Goal: Task Accomplishment & Management: Use online tool/utility

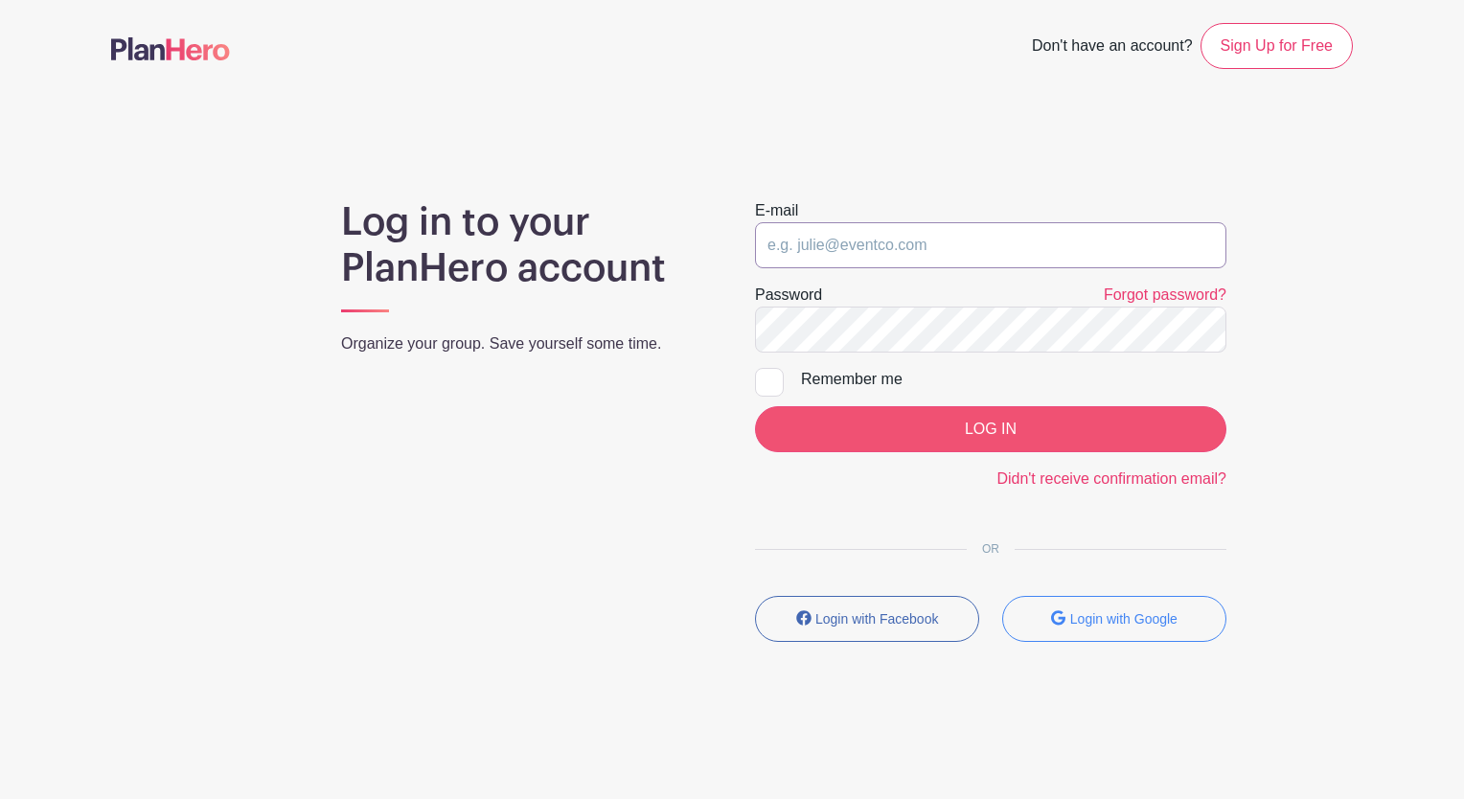
type input "[EMAIL_ADDRESS][DOMAIN_NAME]"
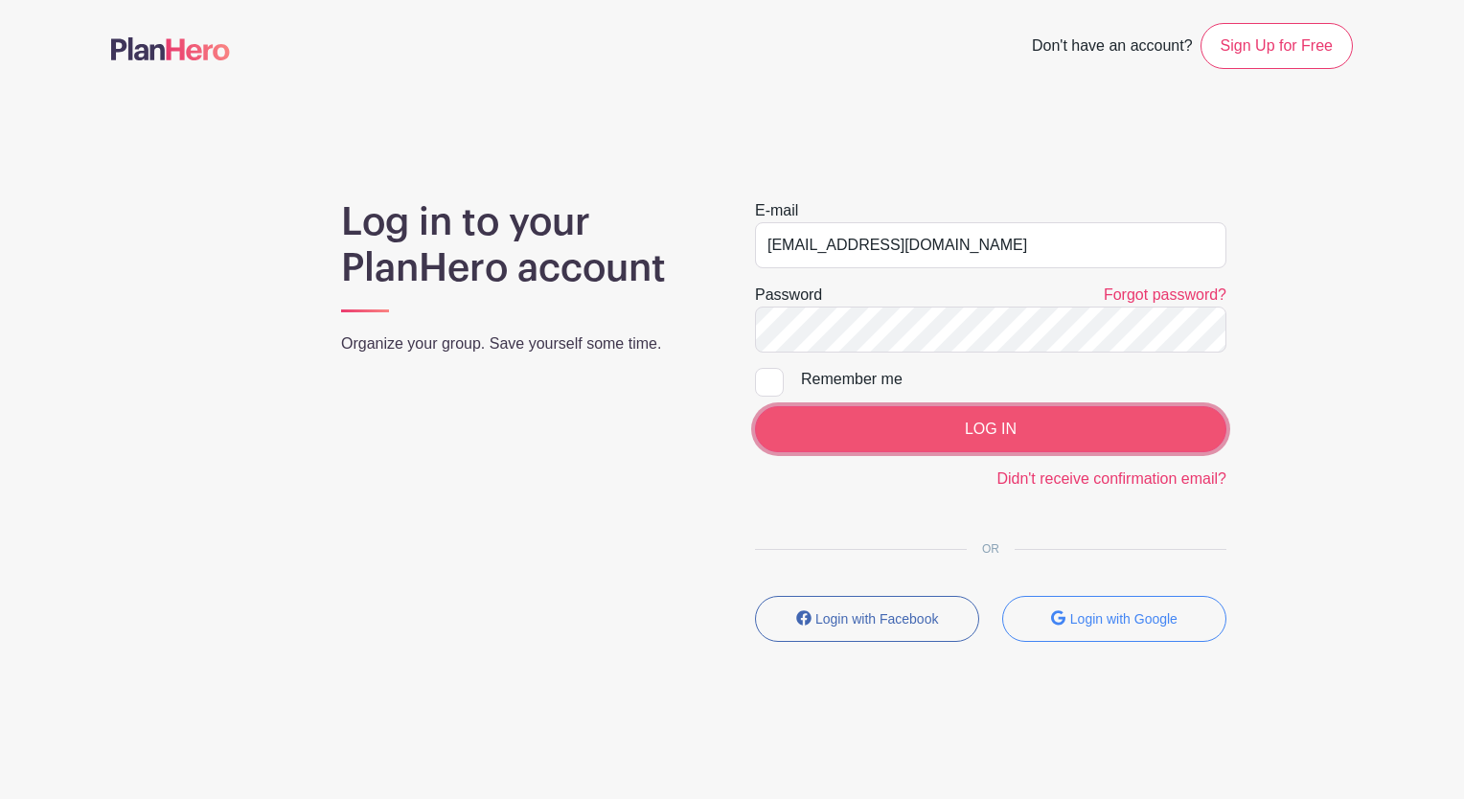
click at [1007, 415] on input "LOG IN" at bounding box center [990, 429] width 471 height 46
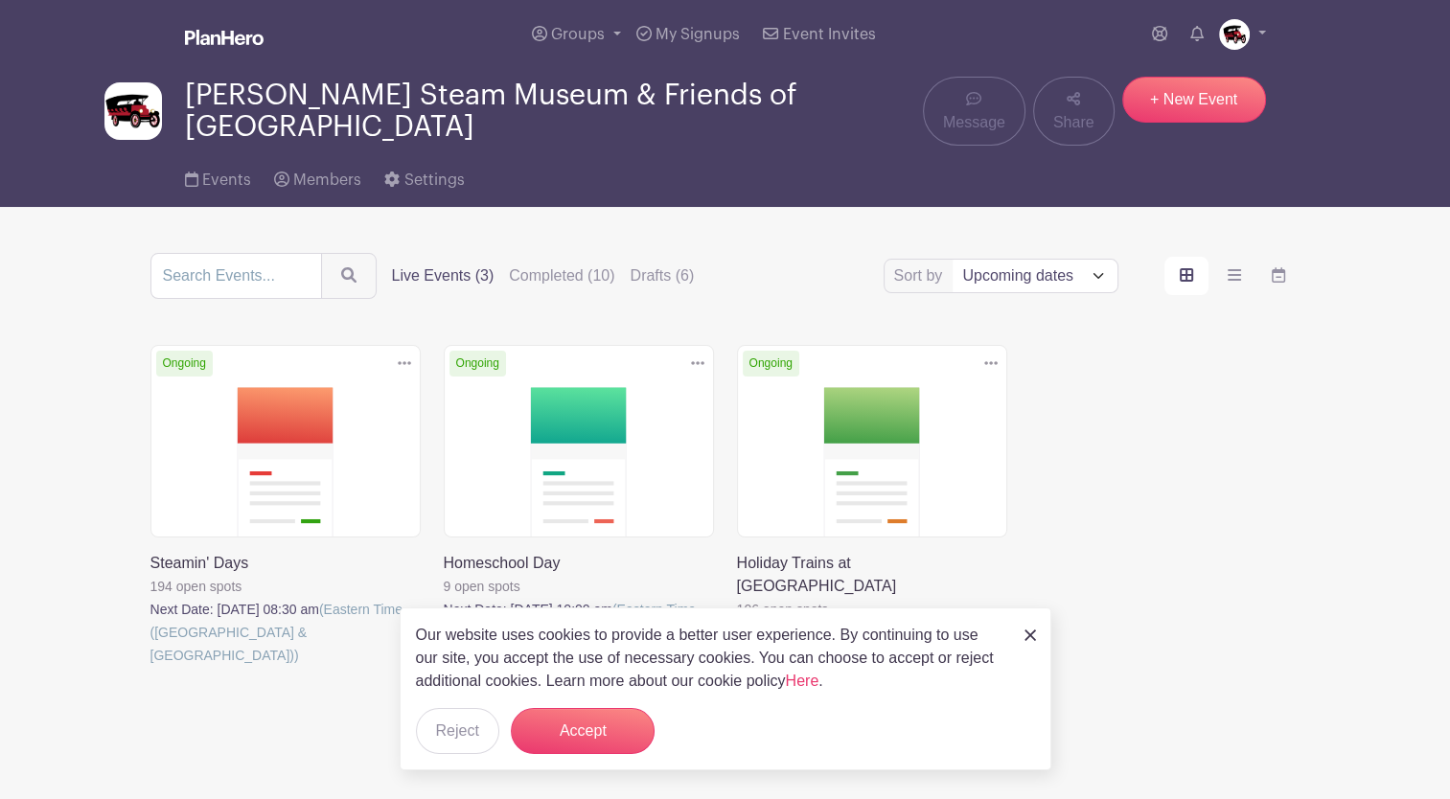
click at [150, 667] on link at bounding box center [150, 667] width 0 height 0
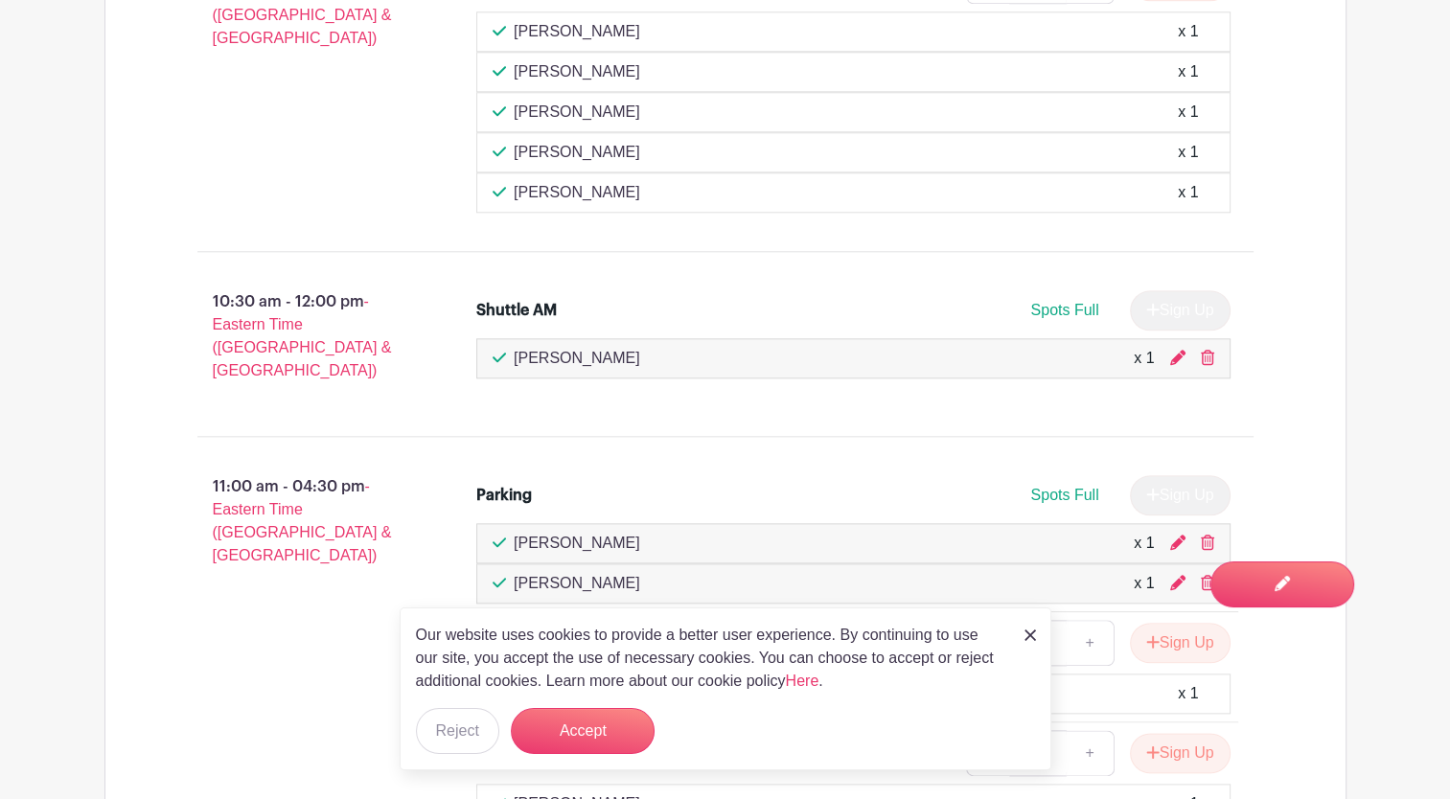
scroll to position [2010, 0]
click at [560, 743] on button "Accept" at bounding box center [583, 731] width 144 height 46
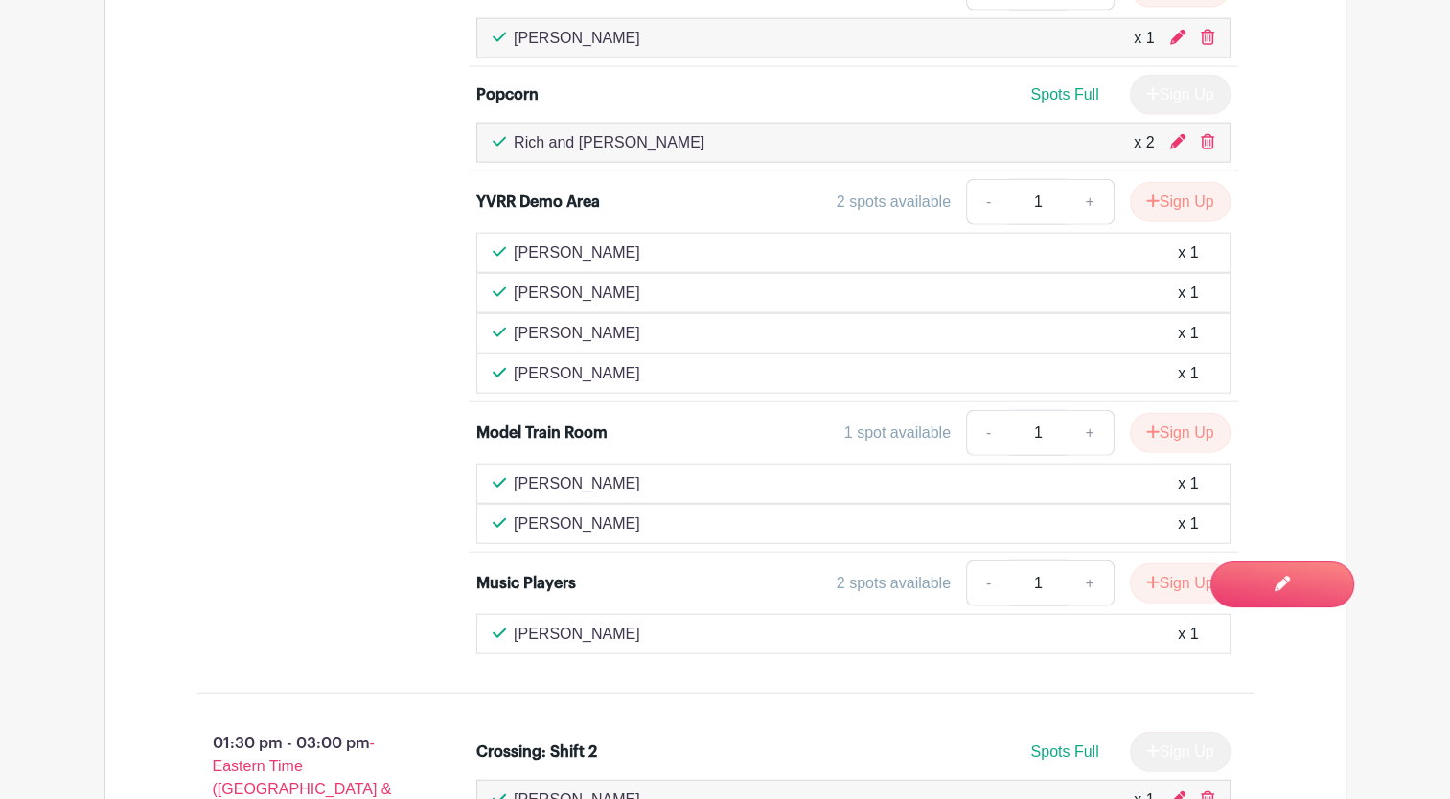
scroll to position [4633, 0]
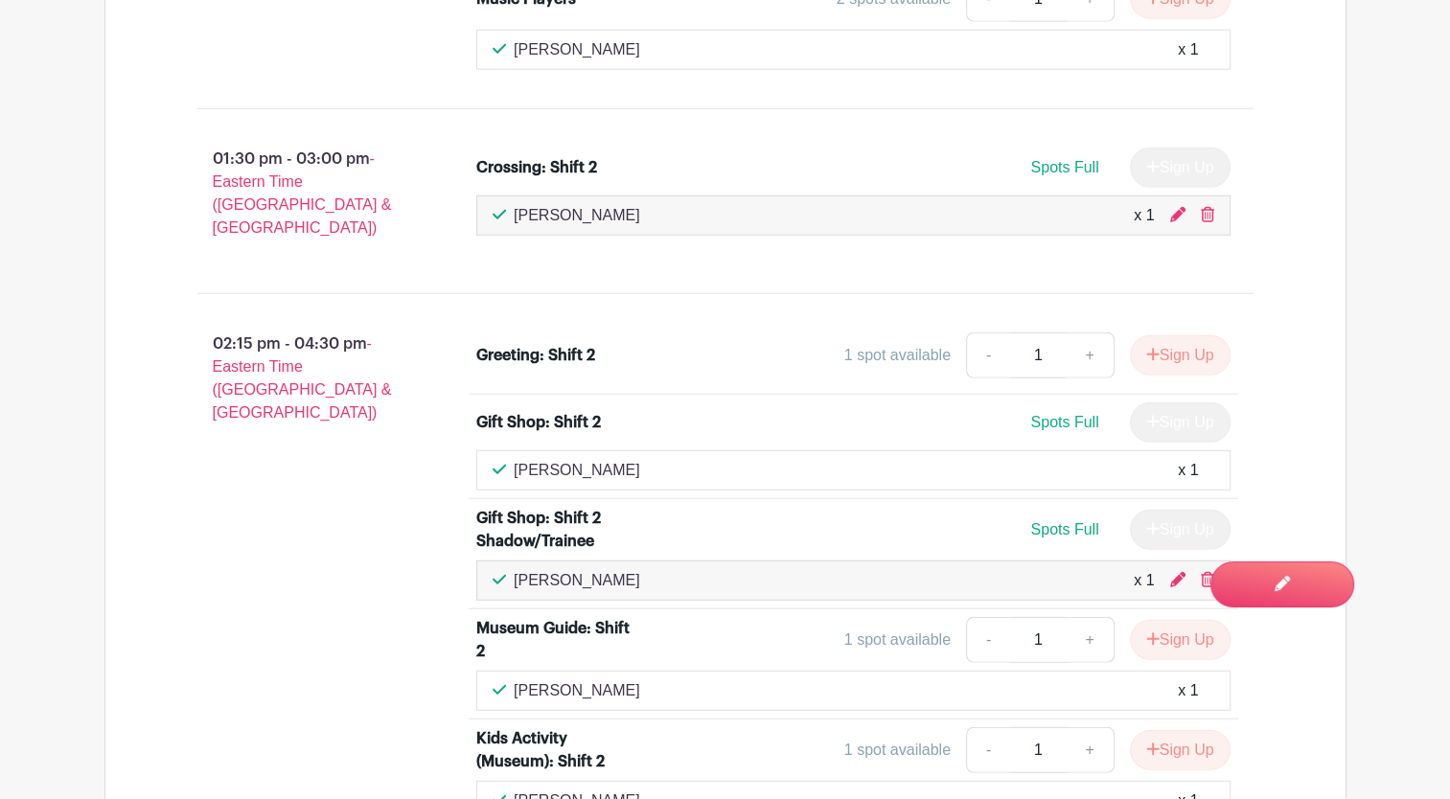
click at [261, 332] on div "02:15 pm - 04:30 pm - Eastern Time (US & Canada)" at bounding box center [307, 597] width 280 height 544
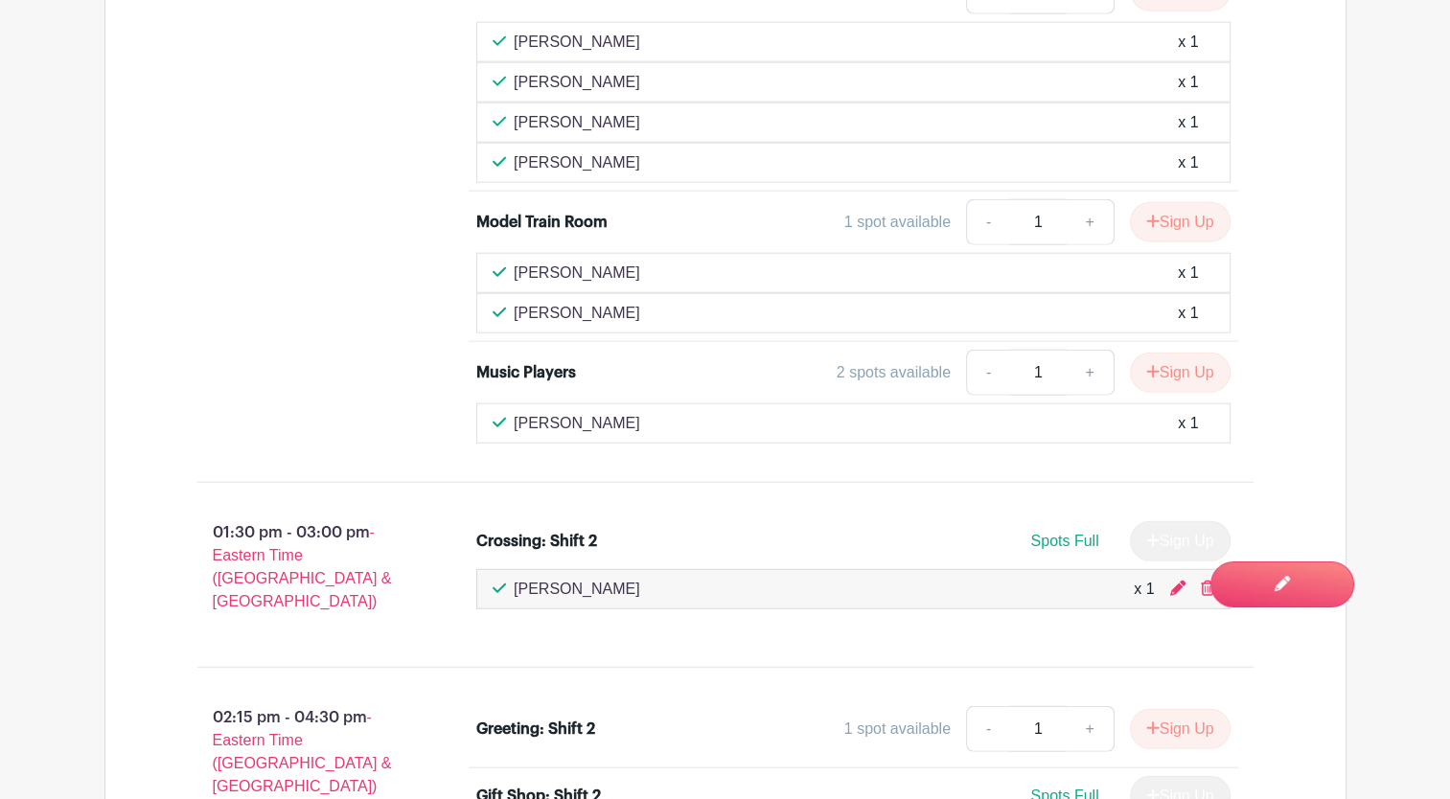
scroll to position [4702, 0]
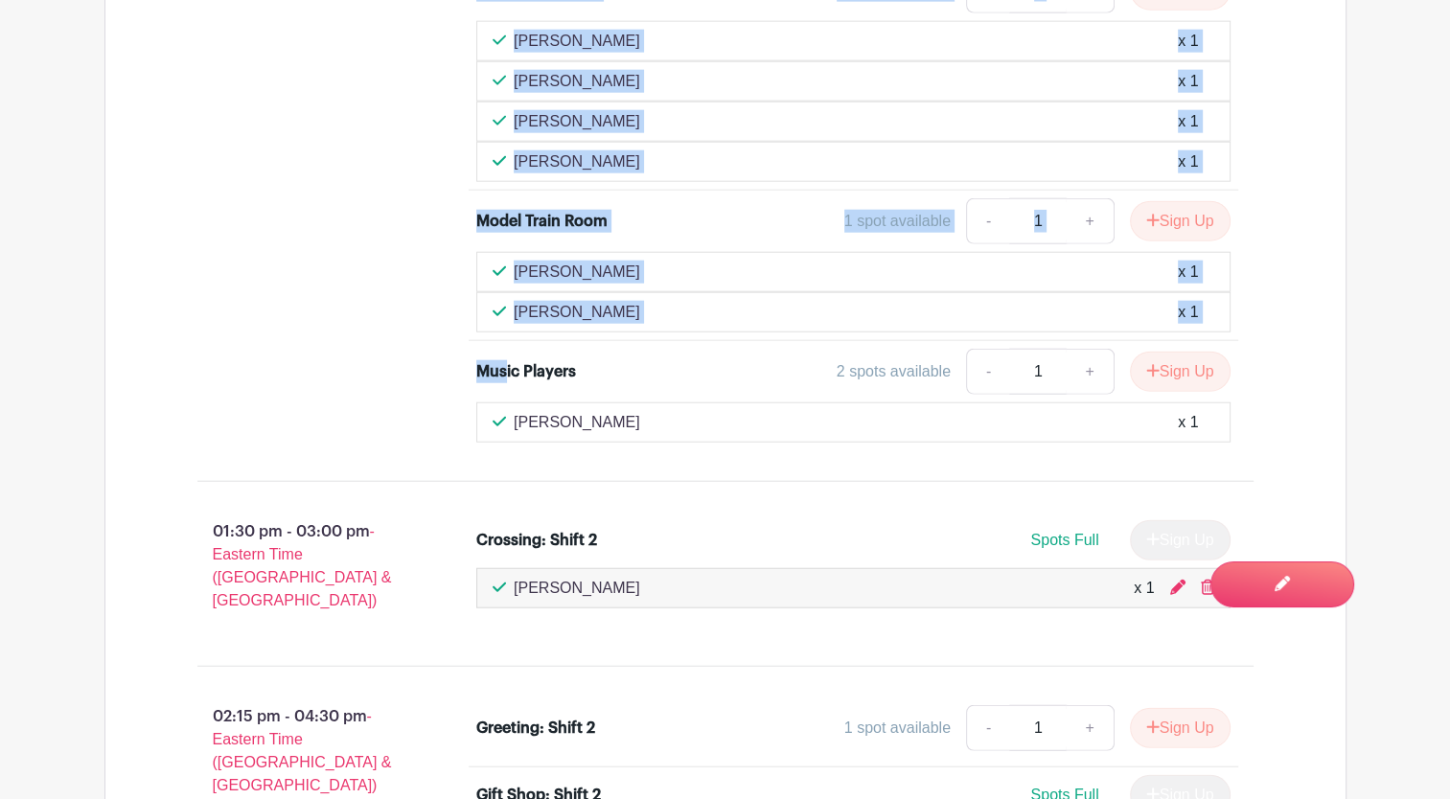
drag, startPoint x: 503, startPoint y: 319, endPoint x: 377, endPoint y: 291, distance: 129.5
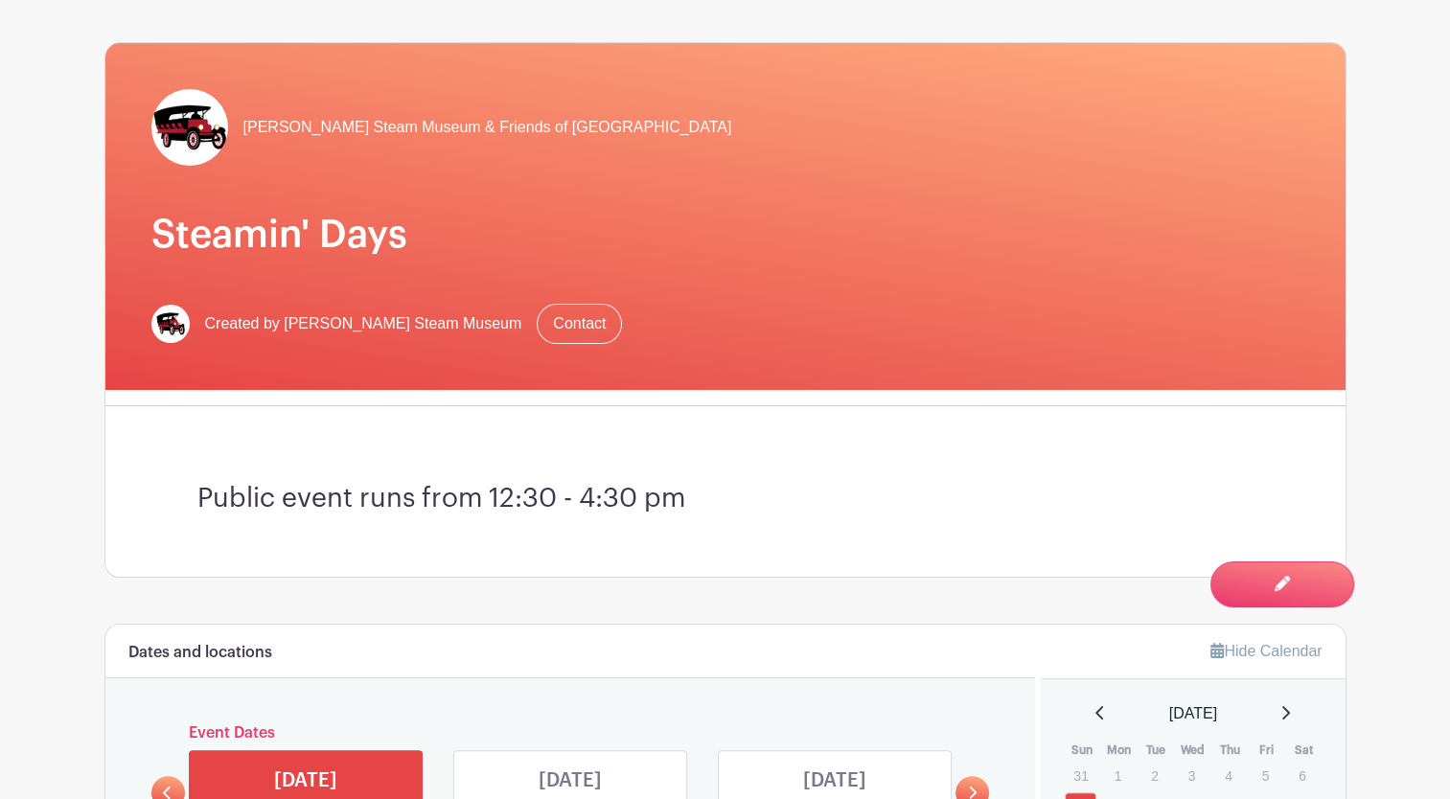
scroll to position [198, 0]
drag, startPoint x: 878, startPoint y: 749, endPoint x: 908, endPoint y: 839, distance: 95.1
